Goal: Transaction & Acquisition: Purchase product/service

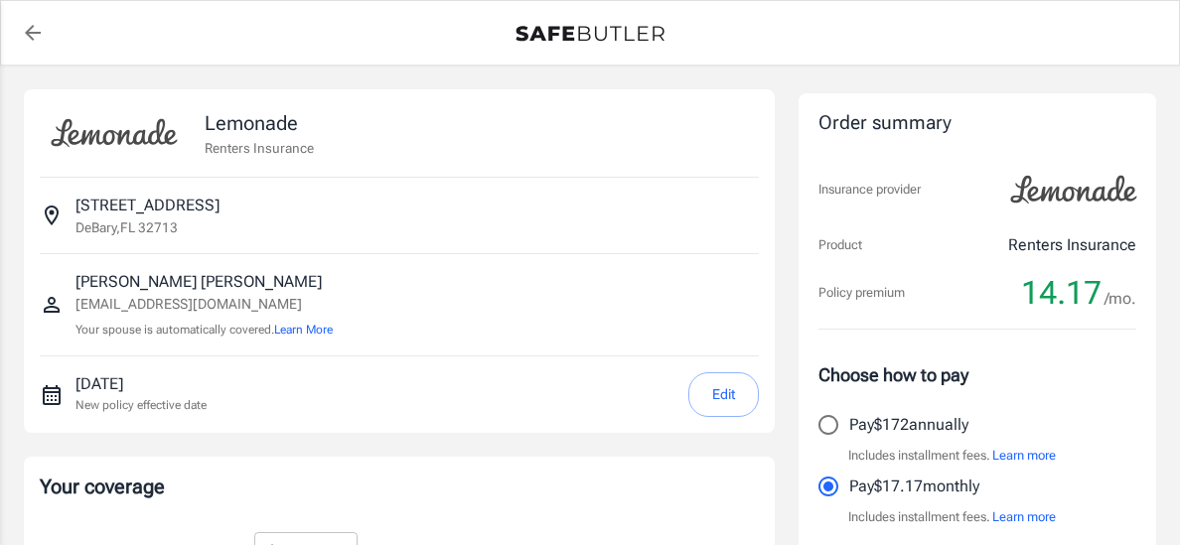
select select "20000"
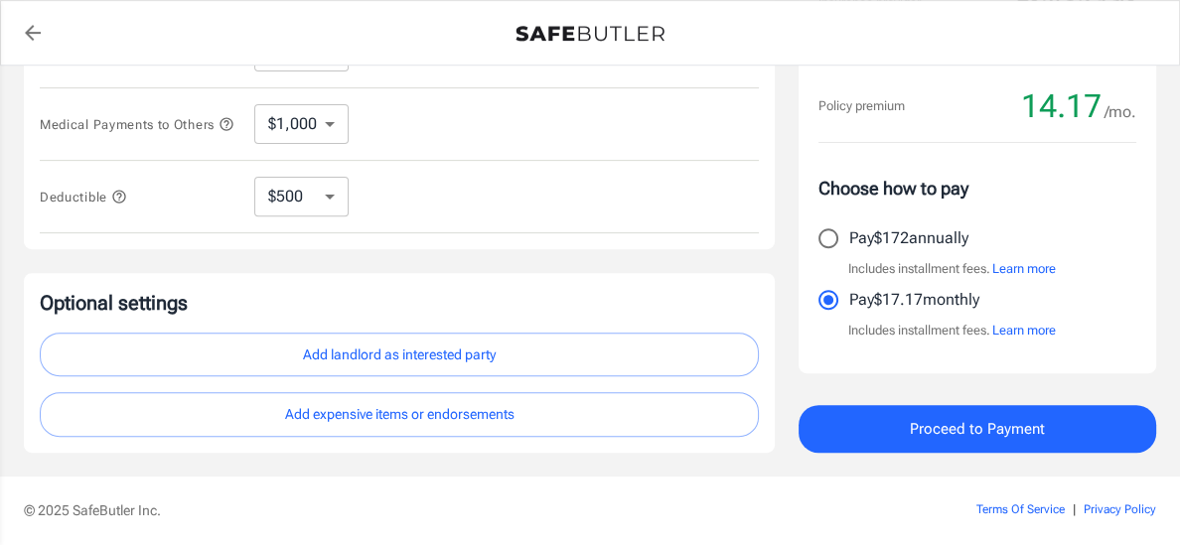
scroll to position [632, 0]
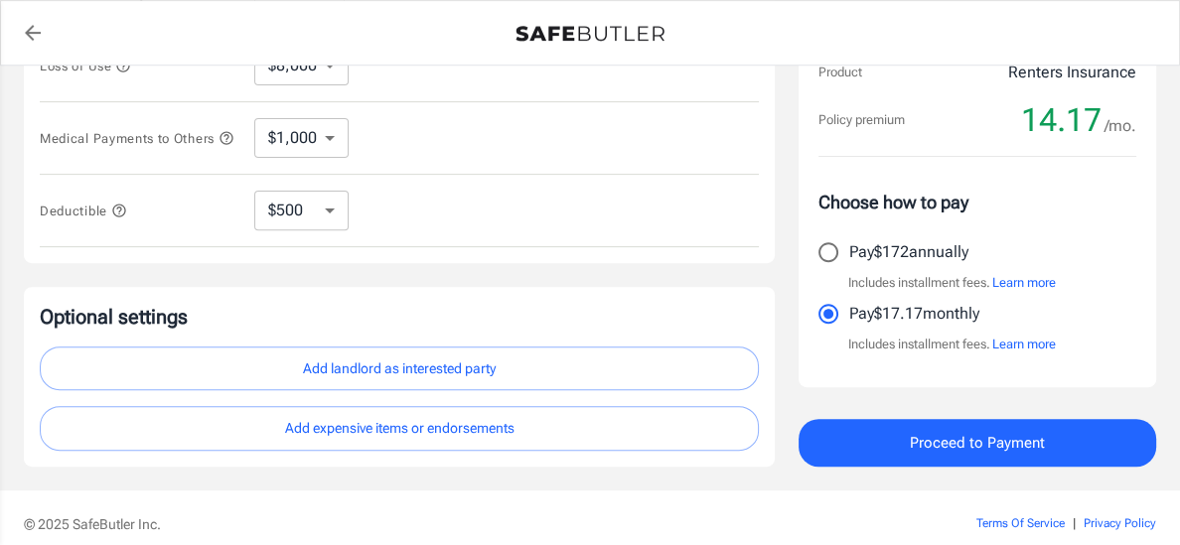
click at [326, 210] on select "$250 $500 $1,000" at bounding box center [301, 211] width 94 height 40
select select "250"
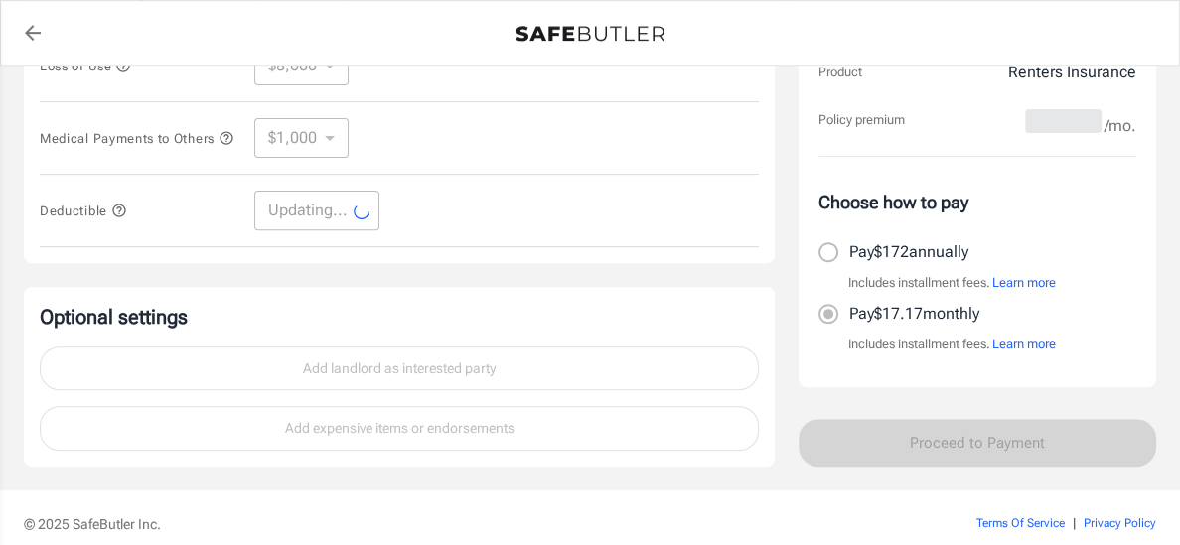
select select "250"
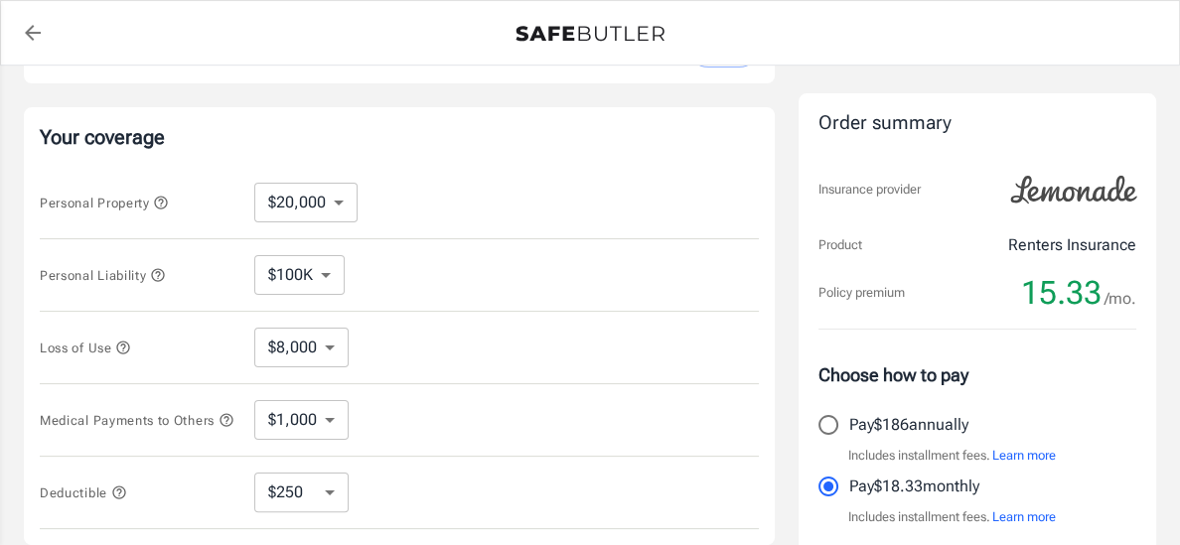
scroll to position [355, 0]
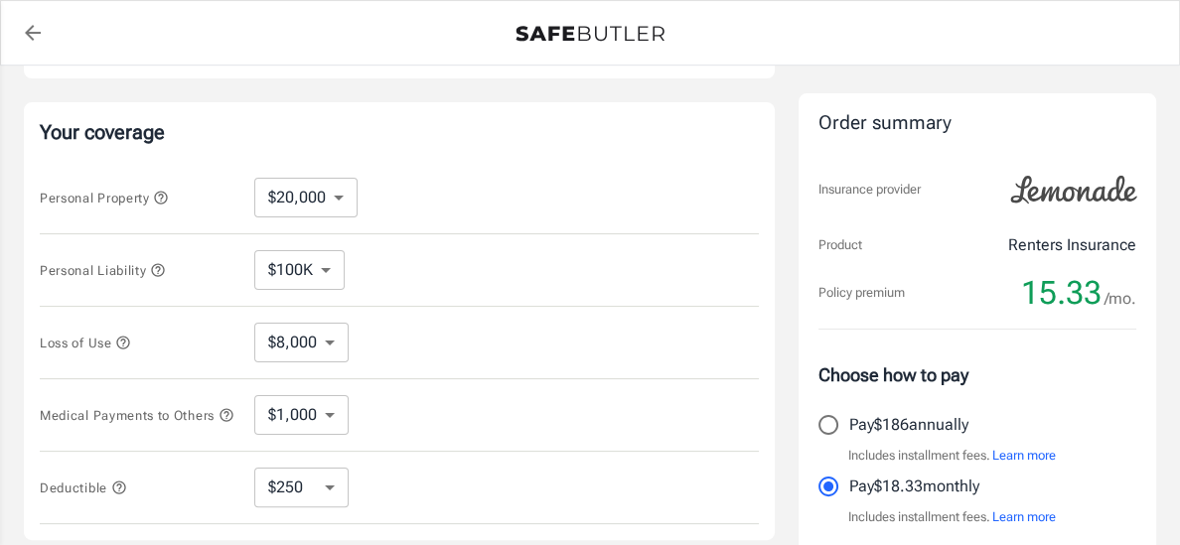
click at [336, 197] on select "$10,000 $20,000 $30,000 $40,000 $50,000 $100K" at bounding box center [305, 198] width 103 height 40
select select "30000"
select select "12000"
click at [329, 271] on select "$100K $200K $300K $400K $500K" at bounding box center [299, 270] width 90 height 40
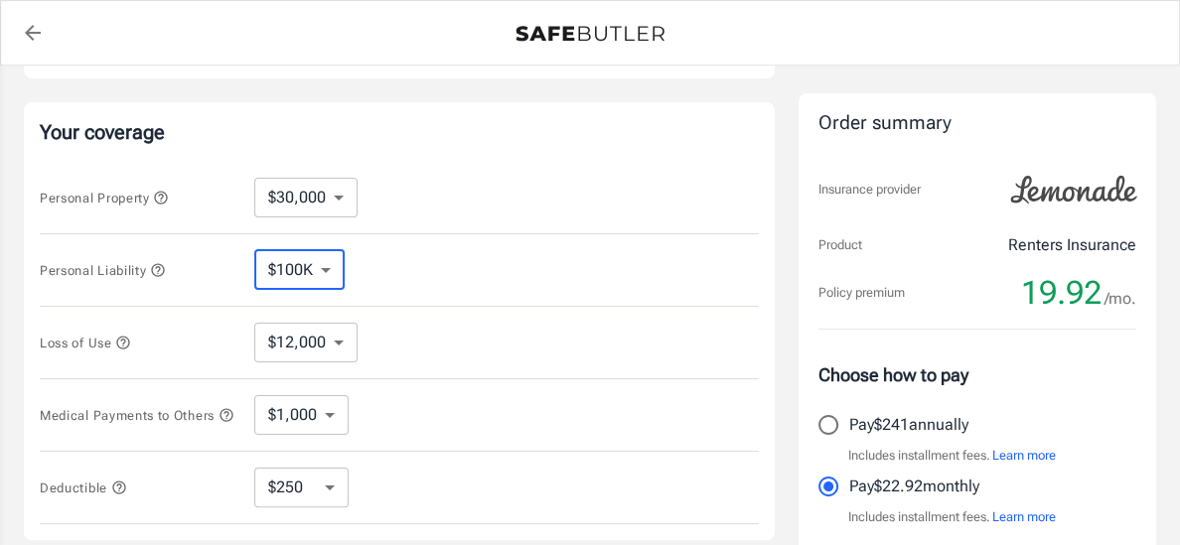
select select "300000"
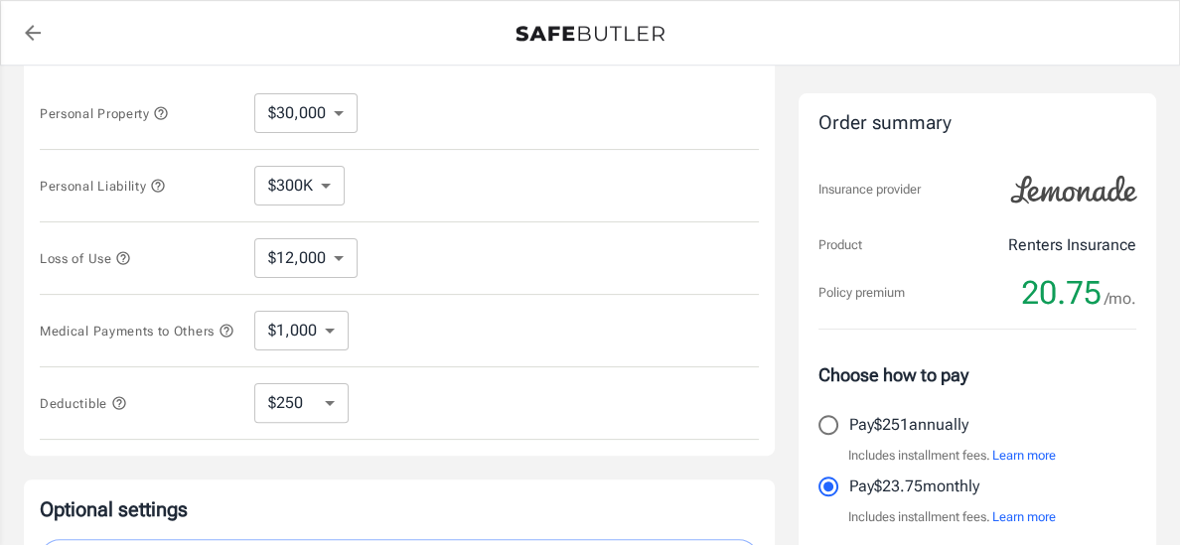
scroll to position [441, 0]
click at [325, 332] on select "$1,000 $2,000 $3,000 $4,000 $5,000" at bounding box center [301, 329] width 94 height 40
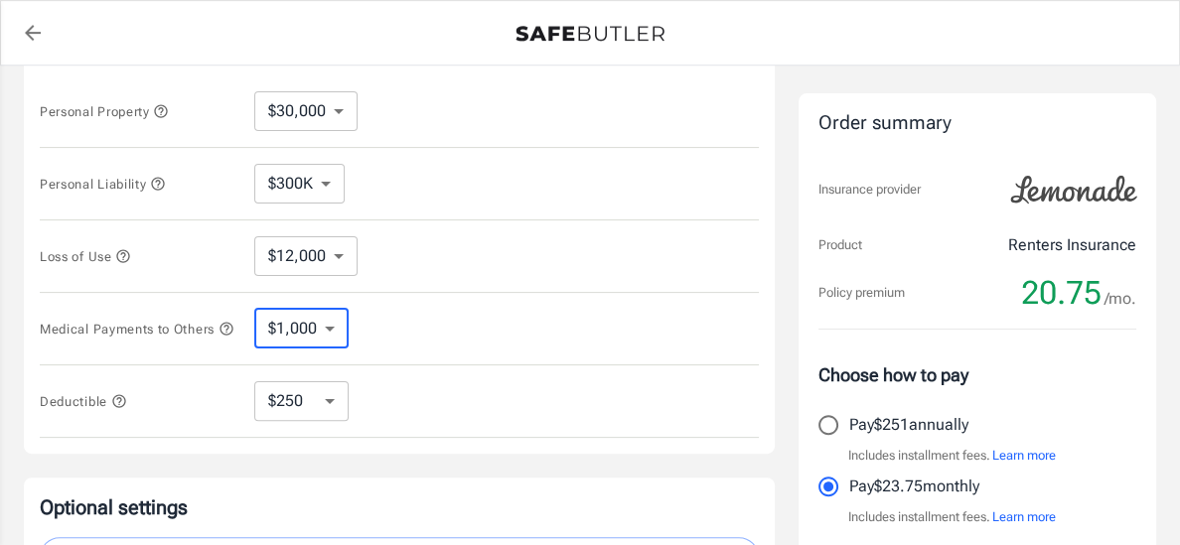
select select "5000"
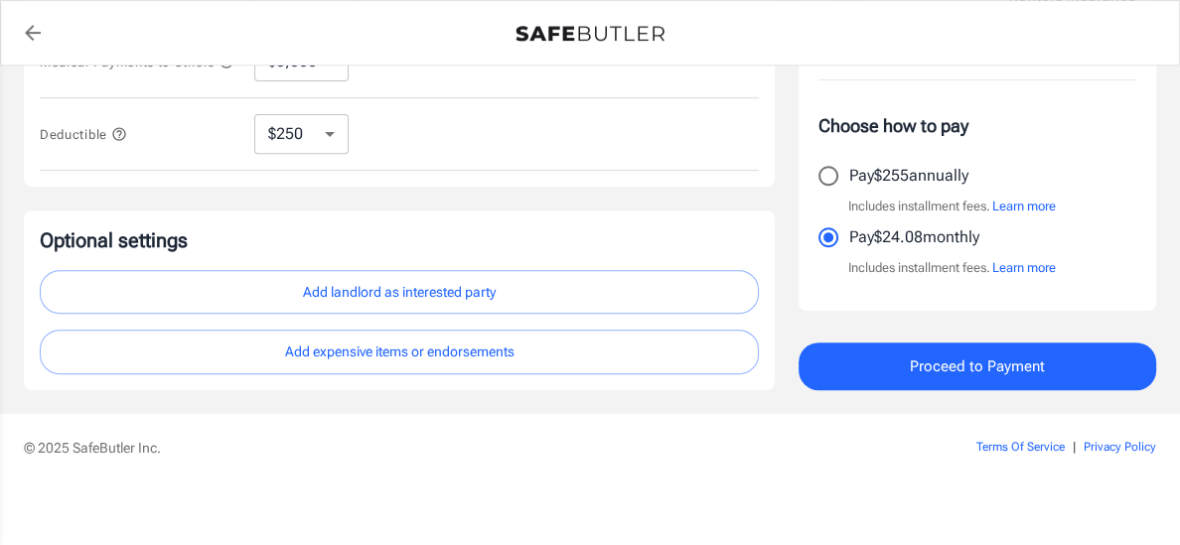
scroll to position [709, 0]
click at [432, 293] on button "Add landlord as interested party" at bounding box center [399, 291] width 719 height 45
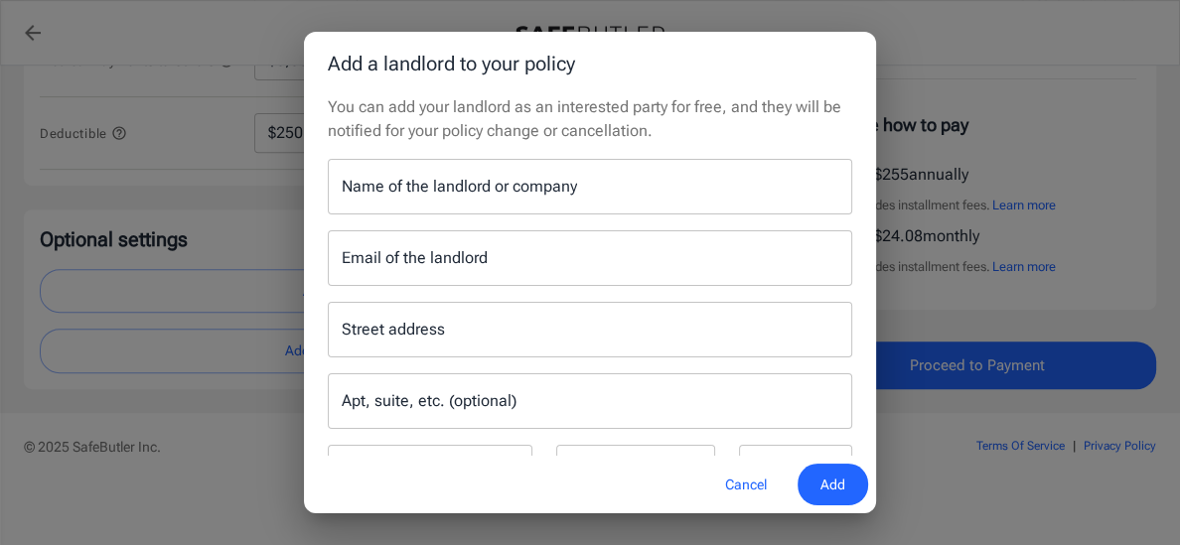
click at [467, 191] on div "Name of the landlord or company Name of the landlord or company" at bounding box center [590, 187] width 524 height 56
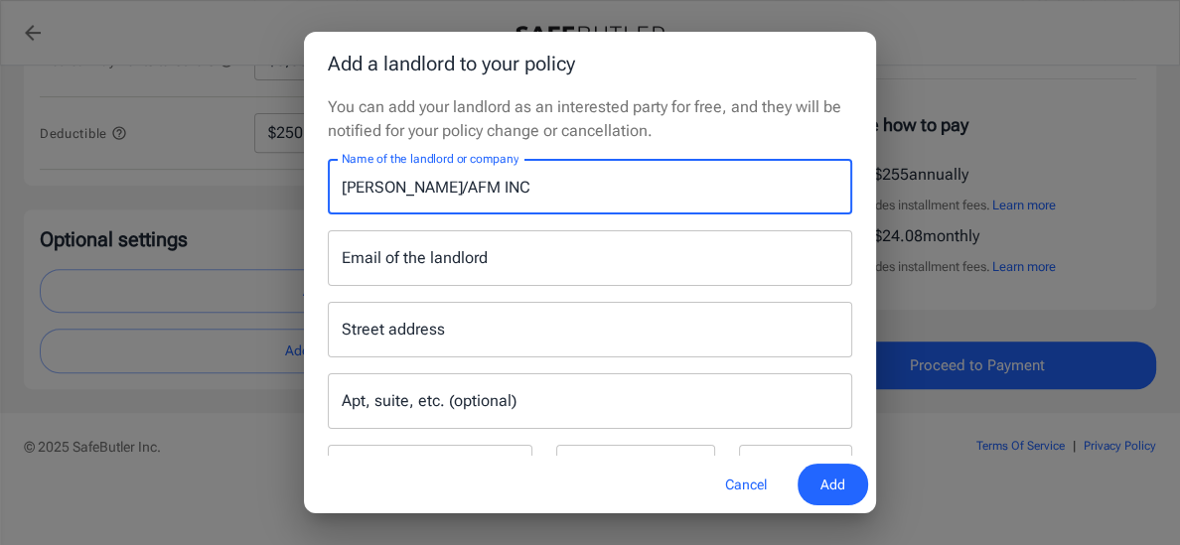
type input "[PERSON_NAME]/AFM INC"
click at [433, 273] on input "Email of the landlord" at bounding box center [590, 258] width 524 height 56
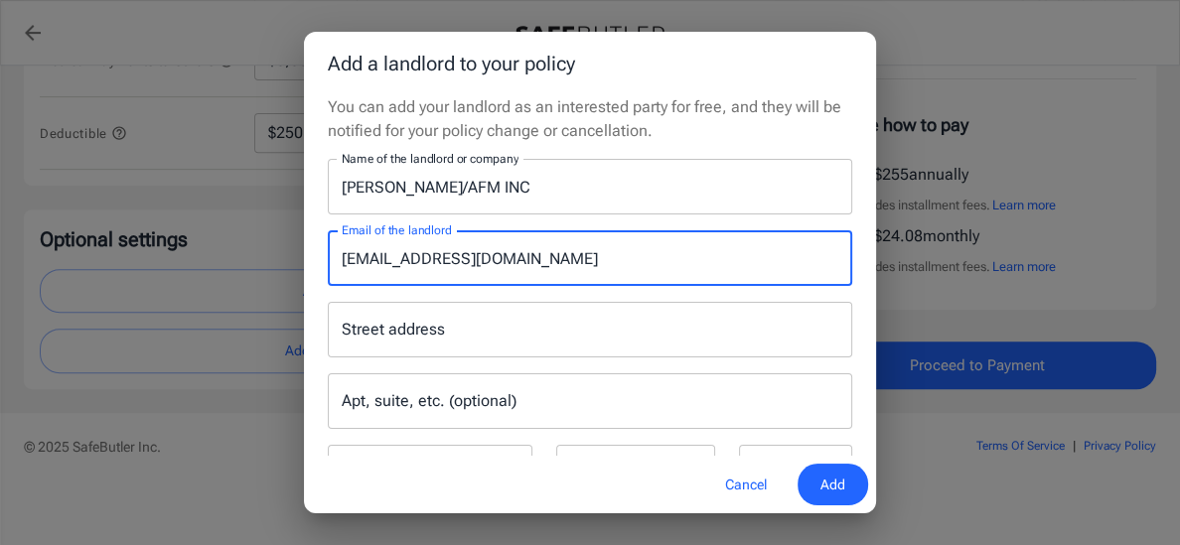
type input "[EMAIL_ADDRESS][DOMAIN_NAME]"
click at [384, 344] on input "Street address" at bounding box center [590, 330] width 507 height 38
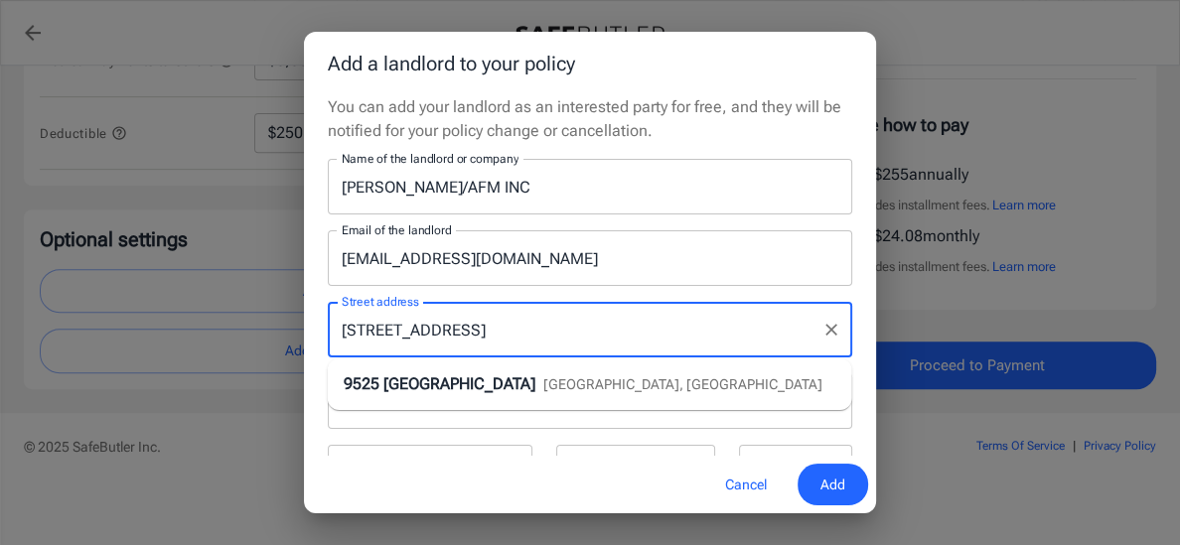
click at [394, 385] on span "[GEOGRAPHIC_DATA]" at bounding box center [459, 383] width 152 height 19
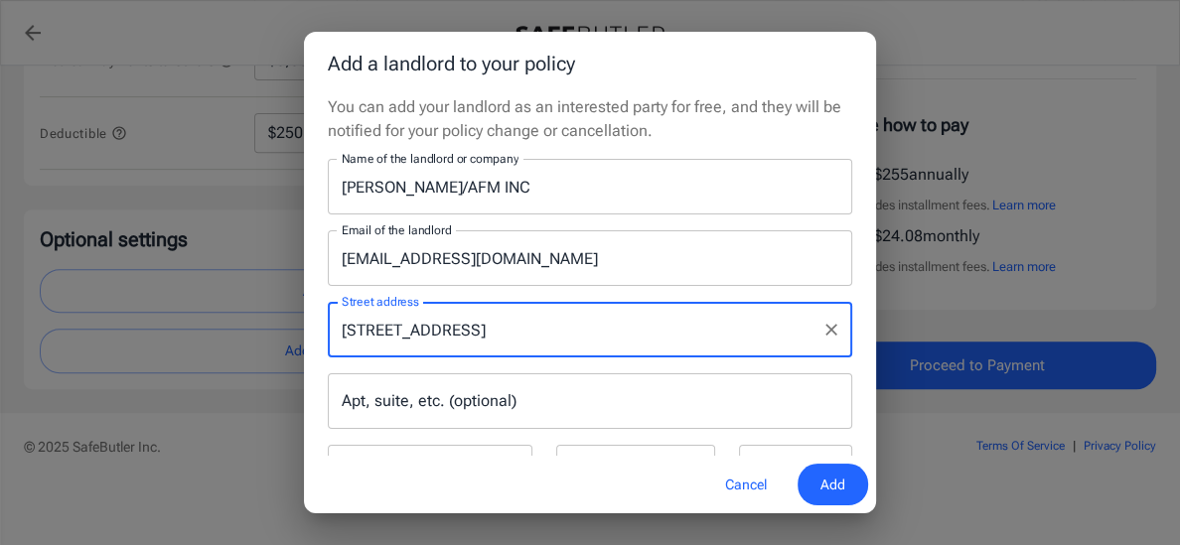
type input "[STREET_ADDRESS]"
type input "Orlando"
select select "FL"
type input "32836"
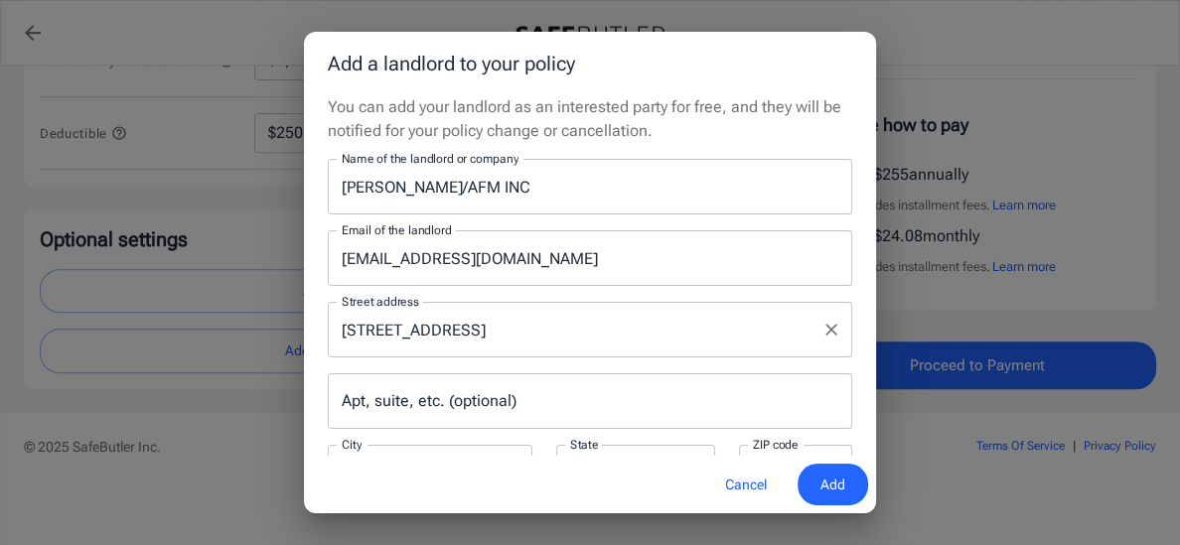
scroll to position [83, 0]
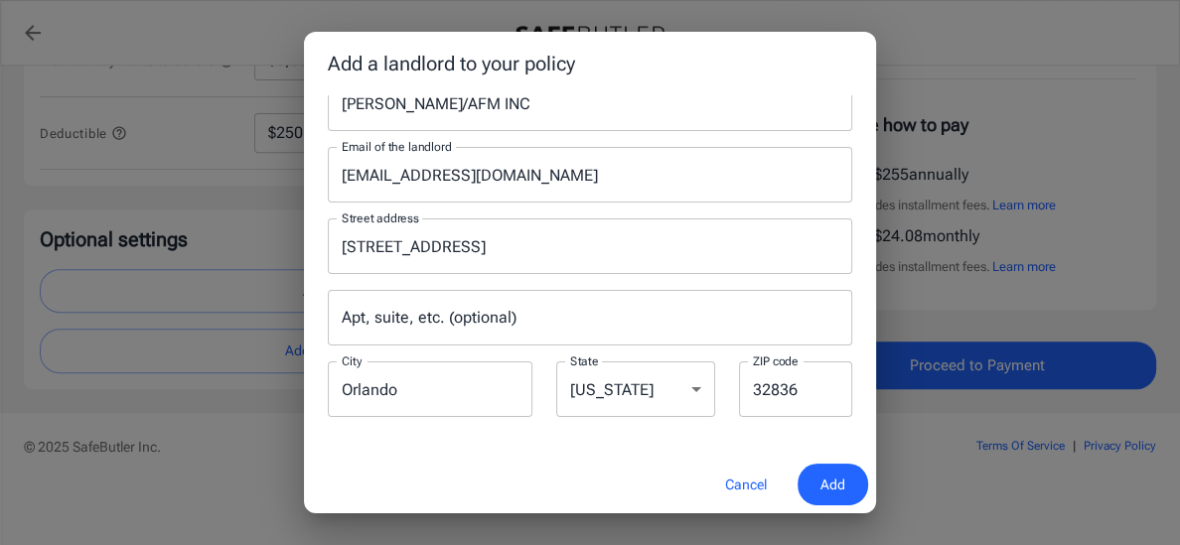
click at [830, 481] on span "Add" at bounding box center [833, 485] width 25 height 25
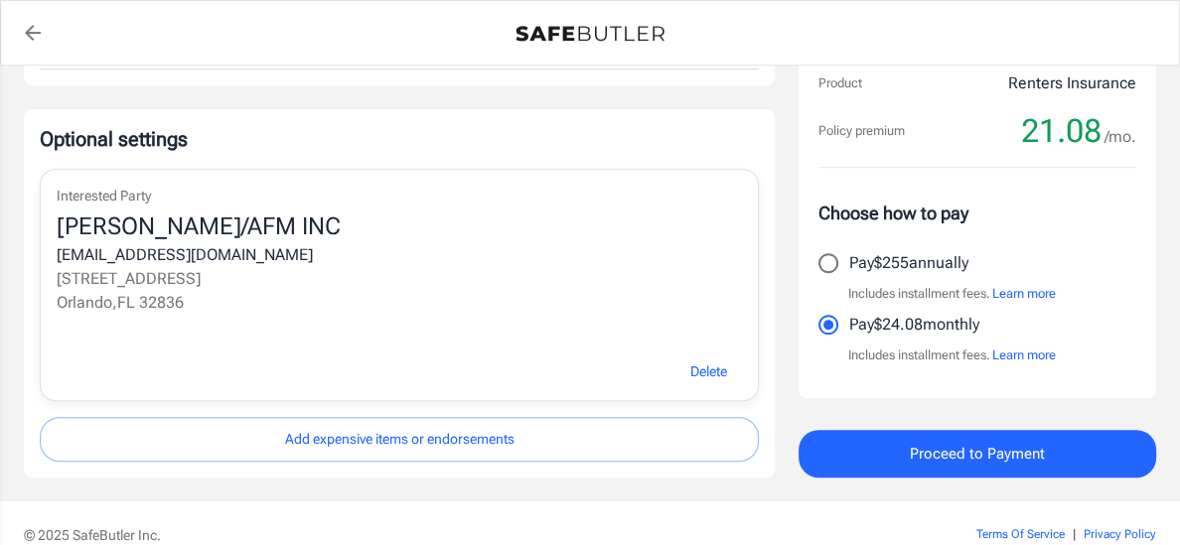
scroll to position [903, 0]
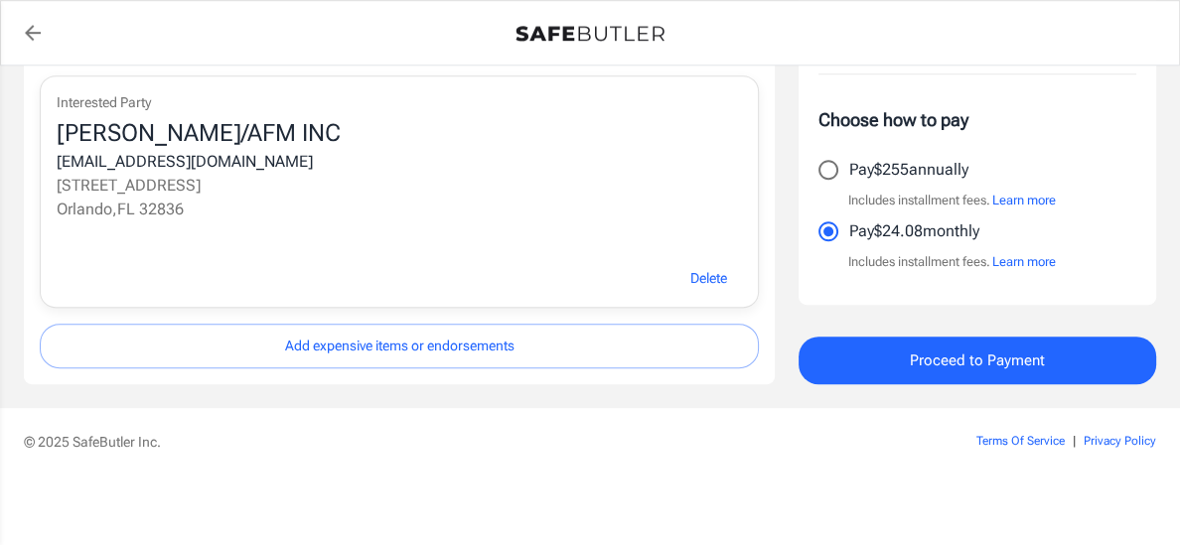
click at [464, 349] on button "Add expensive items or endorsements" at bounding box center [399, 346] width 719 height 45
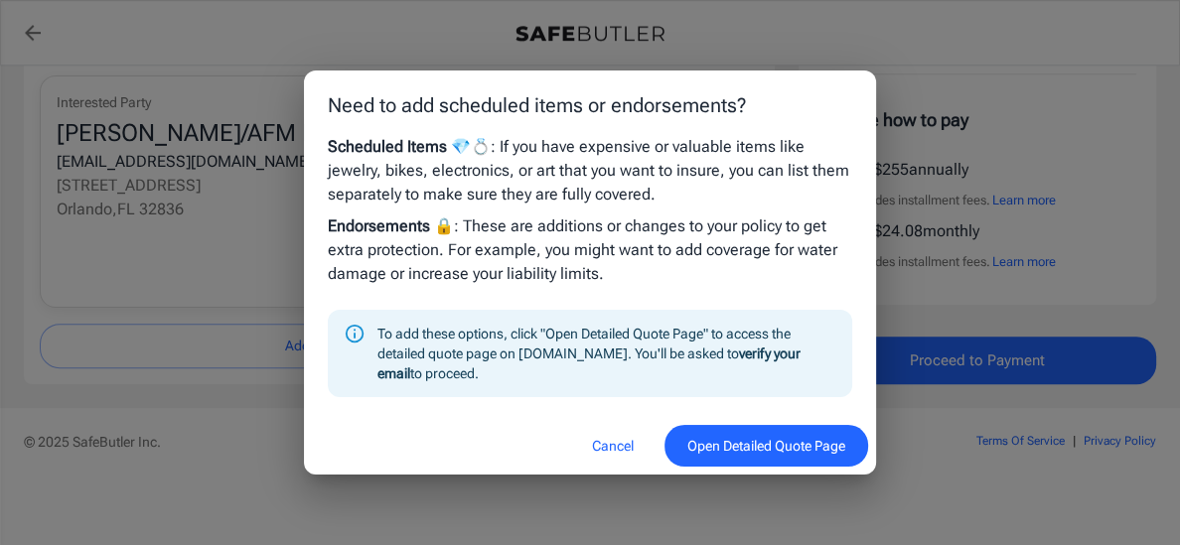
click at [783, 459] on button "Open Detailed Quote Page" at bounding box center [767, 446] width 204 height 43
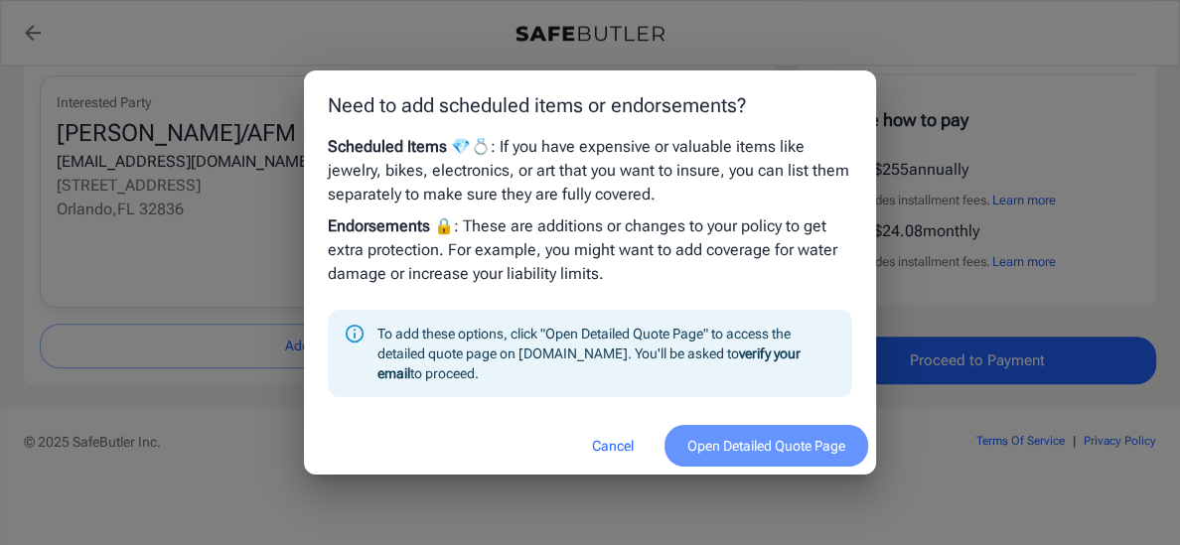
click at [754, 452] on button "Open Detailed Quote Page" at bounding box center [767, 446] width 204 height 43
